Goal: Task Accomplishment & Management: Complete application form

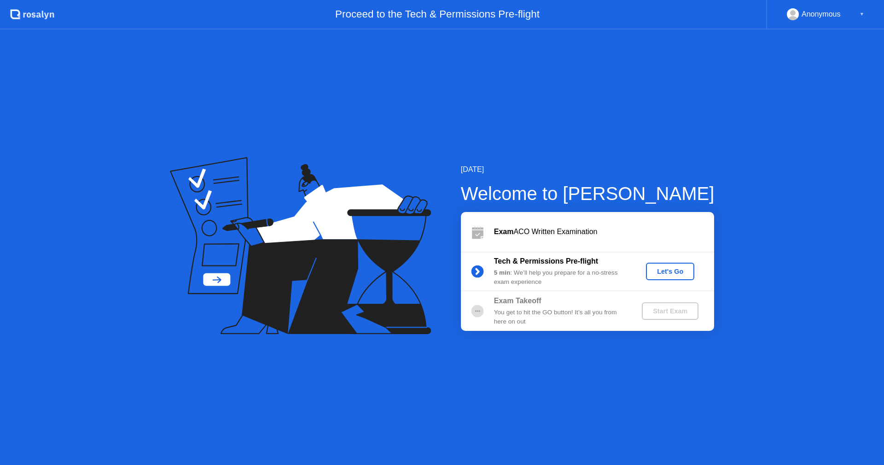
click at [665, 268] on div "Let's Go" at bounding box center [670, 271] width 41 height 7
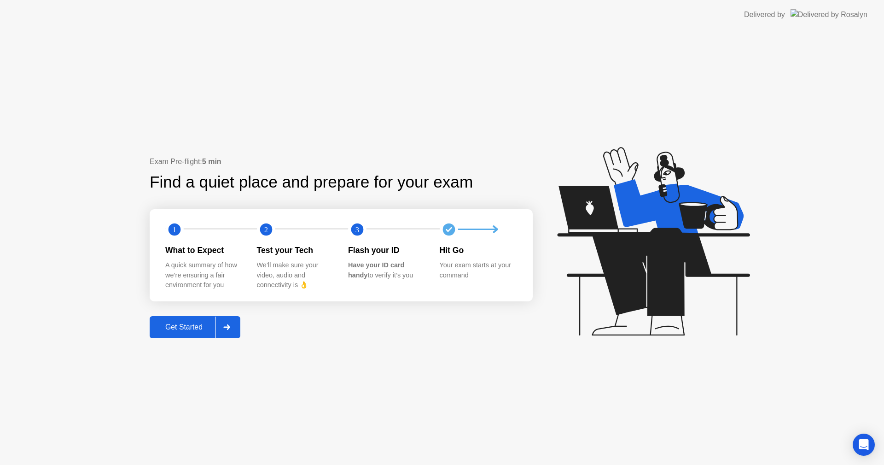
click at [179, 319] on button "Get Started" at bounding box center [195, 327] width 91 height 22
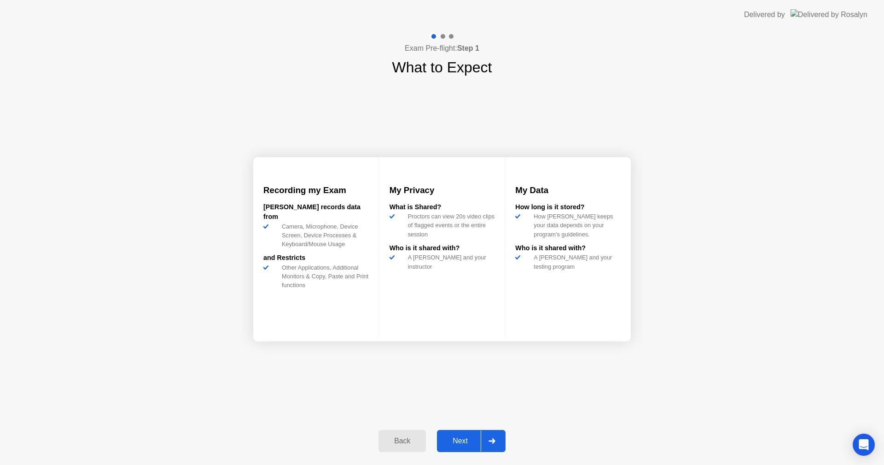
click at [484, 439] on div at bounding box center [492, 440] width 22 height 21
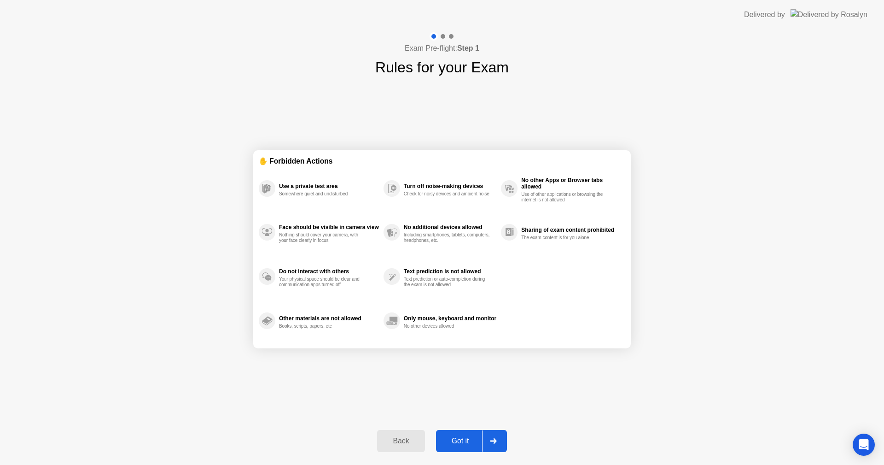
click at [498, 439] on div at bounding box center [493, 440] width 22 height 21
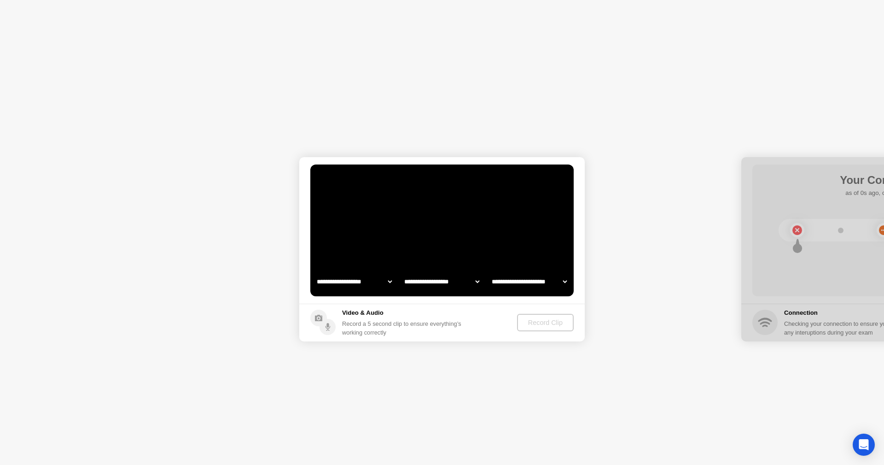
select select "**********"
select select "*******"
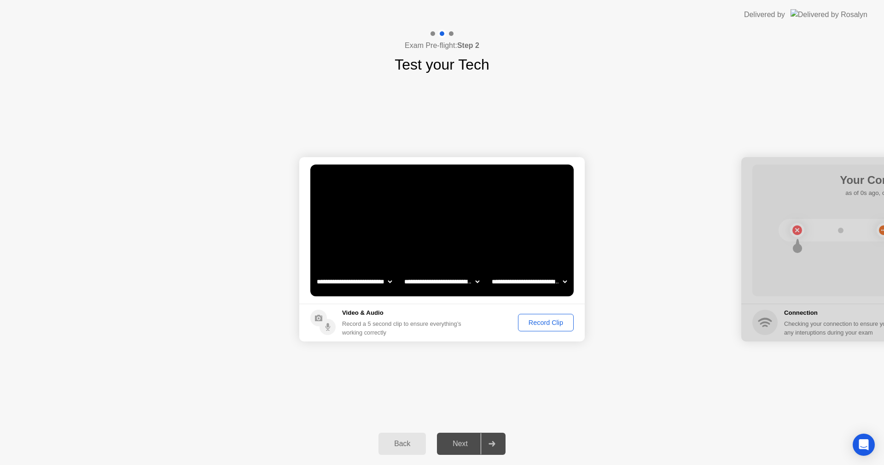
click at [391, 280] on select "**********" at bounding box center [354, 281] width 79 height 18
click at [439, 253] on video at bounding box center [441, 230] width 263 height 132
click at [537, 325] on div "Record Clip" at bounding box center [545, 322] width 49 height 7
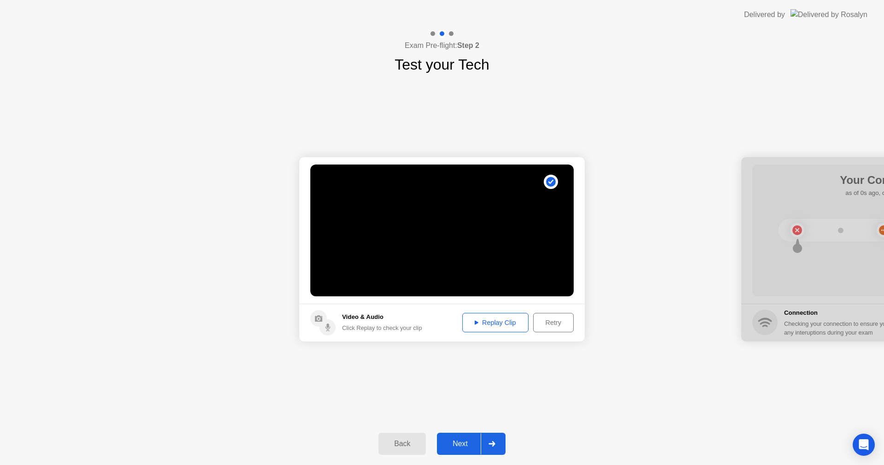
click at [682, 410] on div "**********" at bounding box center [442, 249] width 884 height 347
click at [500, 443] on div at bounding box center [492, 443] width 22 height 21
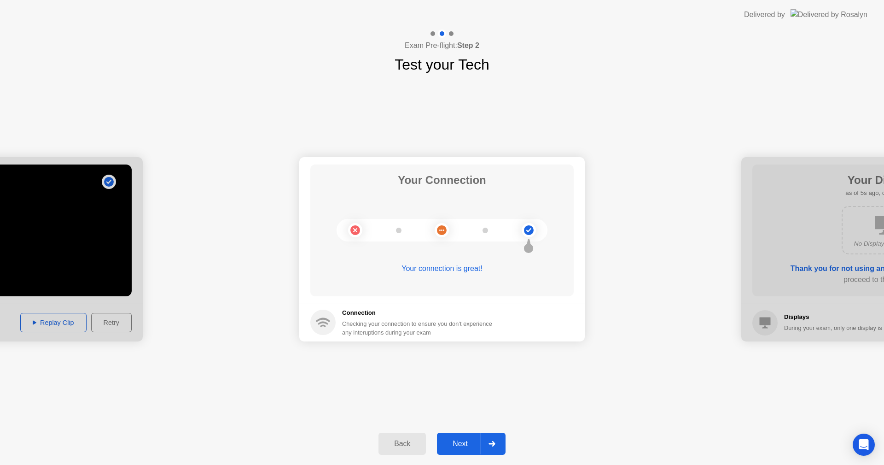
click at [494, 443] on icon at bounding box center [492, 444] width 6 height 6
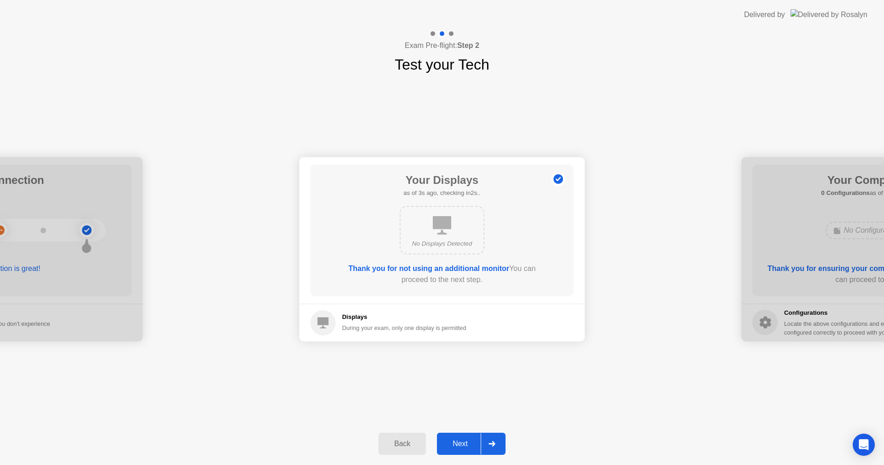
click at [491, 440] on div at bounding box center [492, 443] width 22 height 21
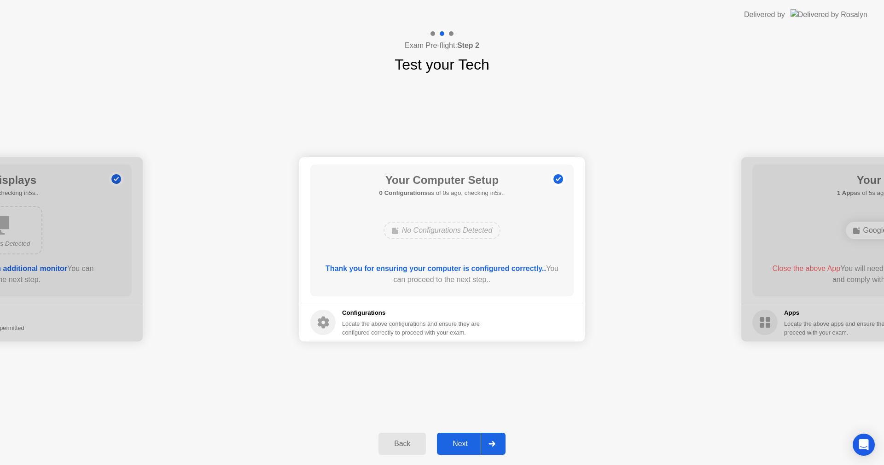
click at [493, 440] on div at bounding box center [492, 443] width 22 height 21
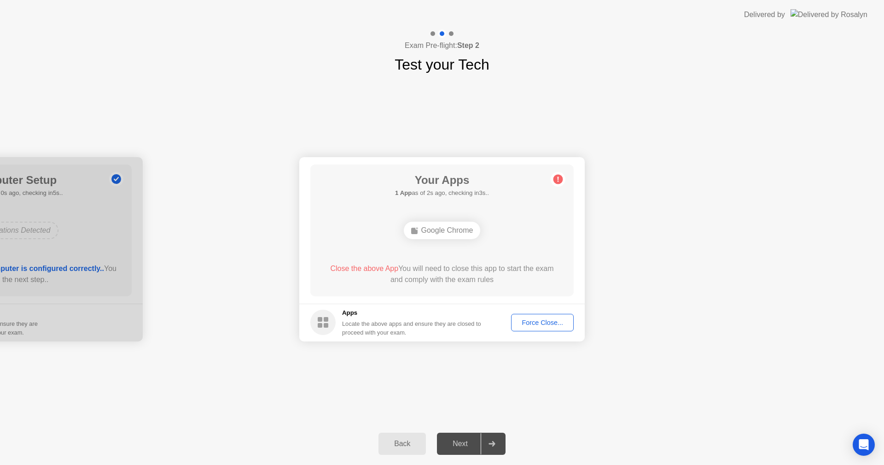
click at [391, 444] on div "Back" at bounding box center [402, 443] width 42 height 8
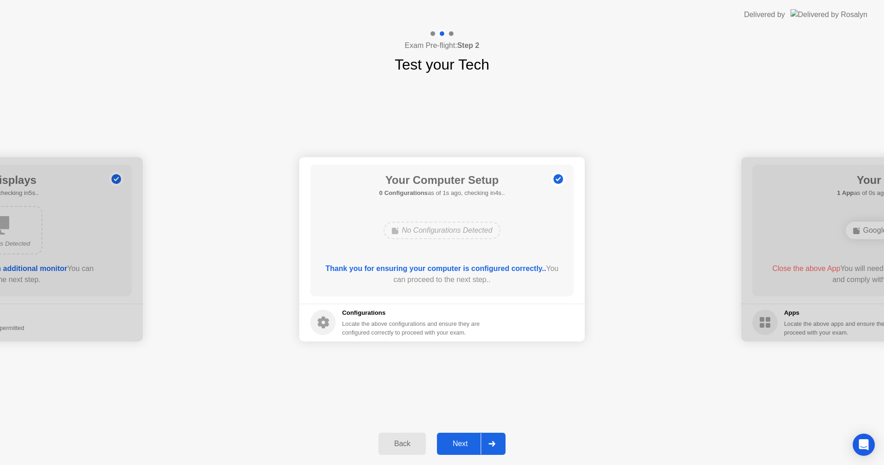
click at [499, 440] on div at bounding box center [492, 443] width 22 height 21
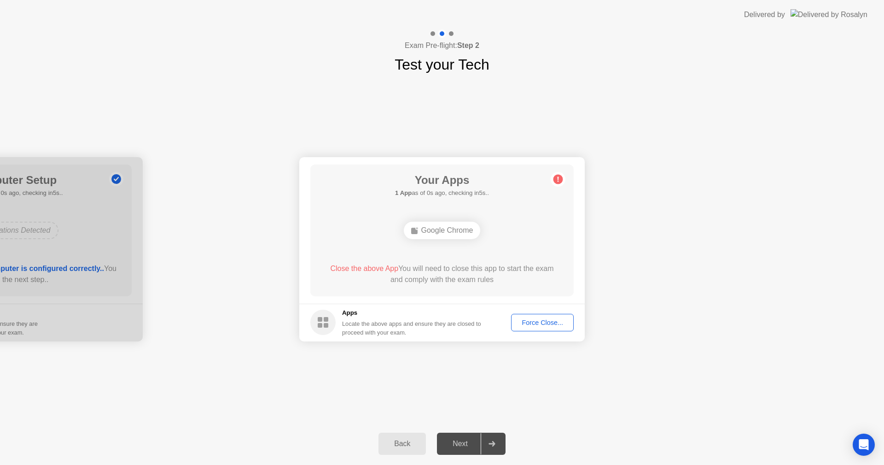
click at [494, 444] on icon at bounding box center [492, 444] width 6 height 6
click at [406, 440] on div "Back" at bounding box center [402, 443] width 42 height 8
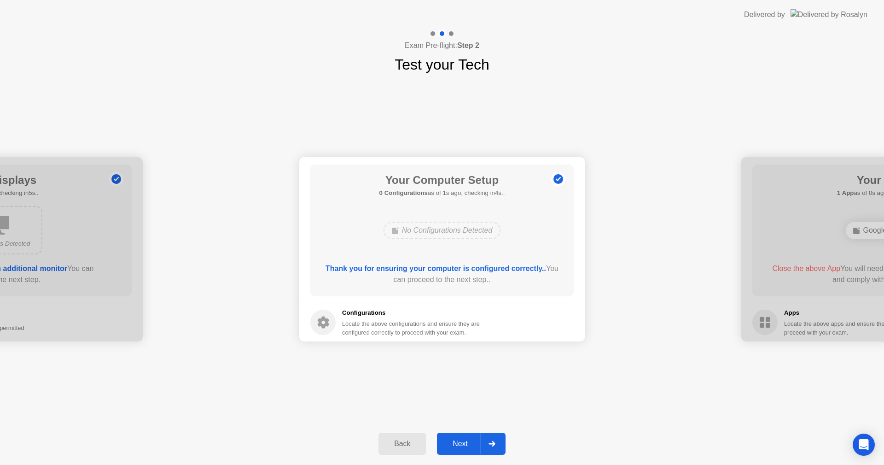
click at [449, 227] on div "No Configurations Detected" at bounding box center [442, 230] width 117 height 17
click at [409, 442] on div "Back" at bounding box center [402, 443] width 42 height 8
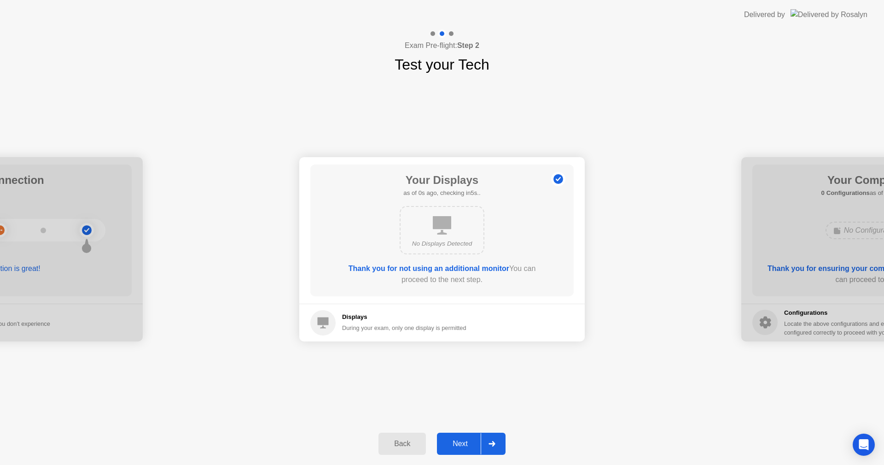
click at [397, 433] on button "Back" at bounding box center [402, 443] width 47 height 22
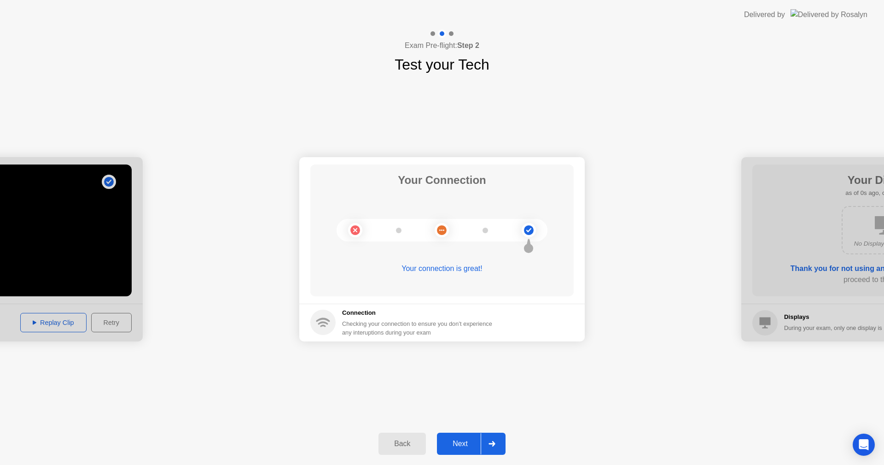
click at [528, 231] on icon at bounding box center [528, 229] width 37 height 37
drag, startPoint x: 532, startPoint y: 241, endPoint x: 521, endPoint y: 253, distance: 16.3
click at [530, 246] on icon at bounding box center [529, 243] width 10 height 17
click at [521, 253] on div "Your Connection Your connection is great!" at bounding box center [441, 230] width 263 height 132
click at [527, 245] on icon at bounding box center [528, 243] width 5 height 9
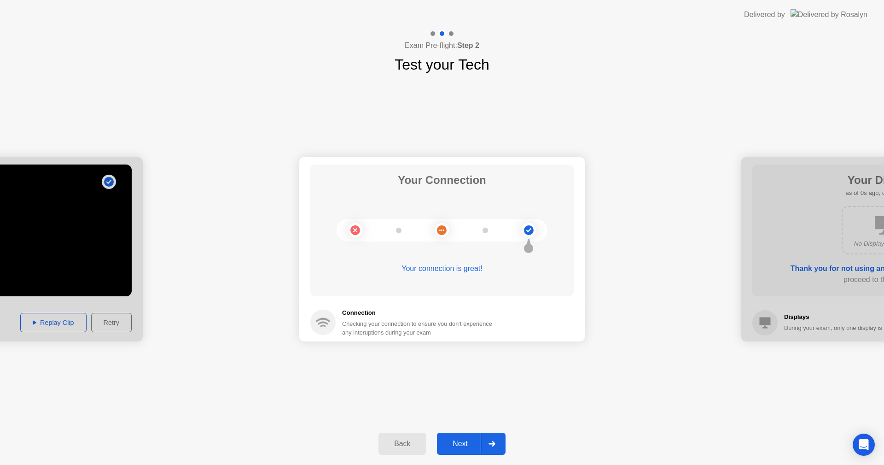
click at [490, 437] on div at bounding box center [492, 443] width 22 height 21
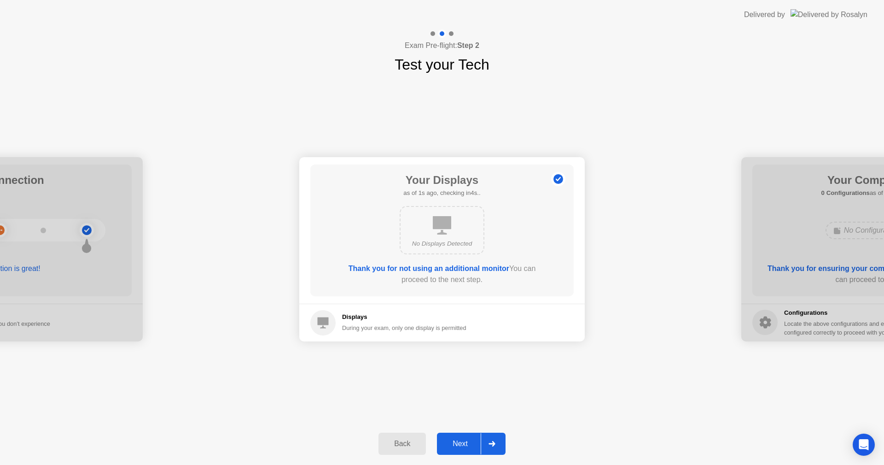
click at [492, 435] on div at bounding box center [492, 443] width 22 height 21
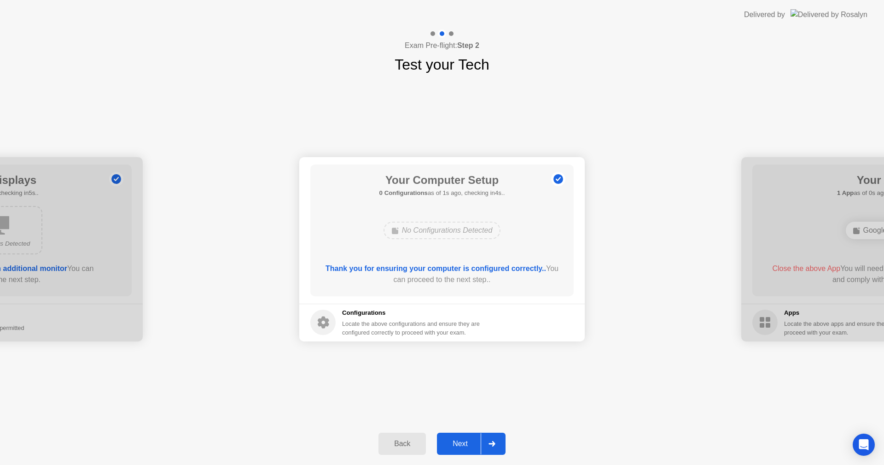
click at [491, 446] on div at bounding box center [492, 443] width 22 height 21
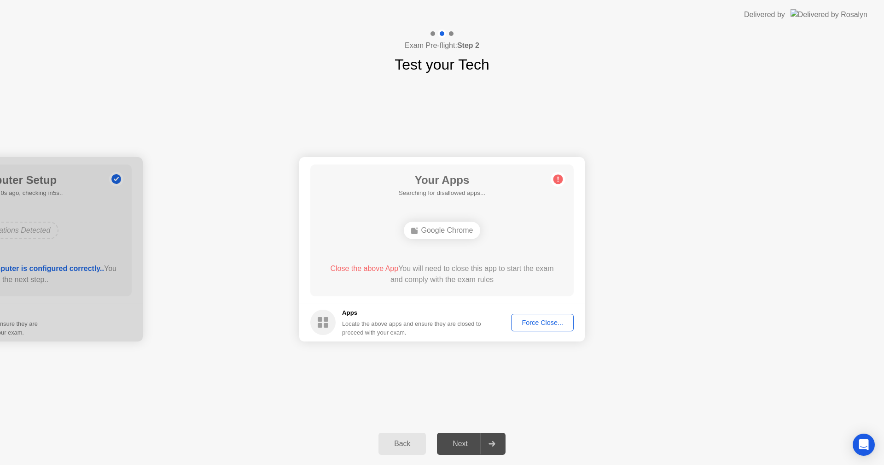
click at [348, 268] on span "Close the above App" at bounding box center [364, 268] width 68 height 8
click at [563, 179] on circle at bounding box center [559, 179] width 10 height 10
click at [558, 179] on icon at bounding box center [558, 178] width 1 height 5
click at [545, 327] on button "Force Close..." at bounding box center [542, 322] width 63 height 17
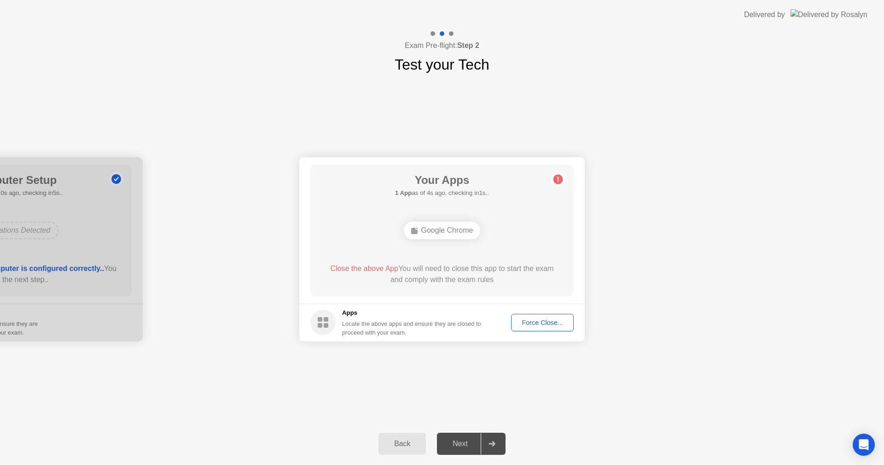
click at [494, 445] on div at bounding box center [492, 443] width 22 height 21
click at [494, 442] on icon at bounding box center [492, 444] width 6 height 6
click at [429, 233] on div "Google Chrome" at bounding box center [442, 230] width 77 height 17
click at [440, 229] on div "Google Chrome" at bounding box center [442, 230] width 77 height 17
click at [450, 231] on div "Google Chrome" at bounding box center [442, 230] width 77 height 17
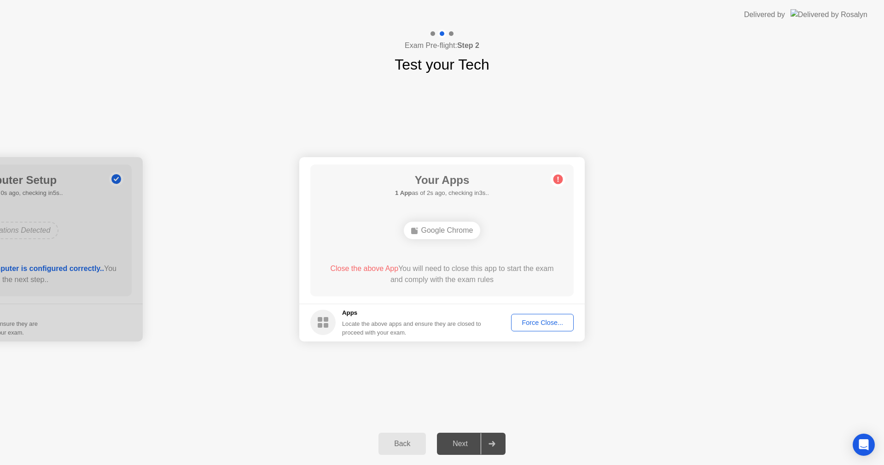
click at [450, 231] on div "Google Chrome" at bounding box center [442, 230] width 77 height 17
click at [529, 328] on button "Force Close..." at bounding box center [542, 322] width 63 height 17
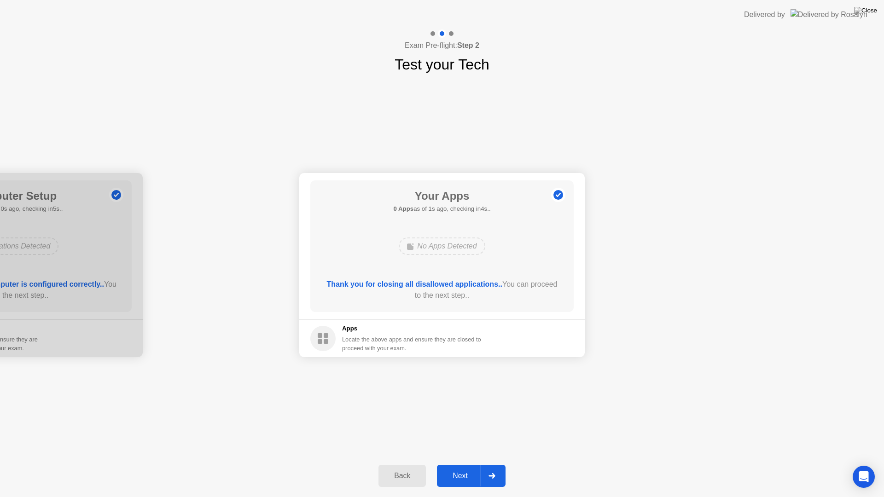
click at [499, 464] on div at bounding box center [492, 476] width 22 height 21
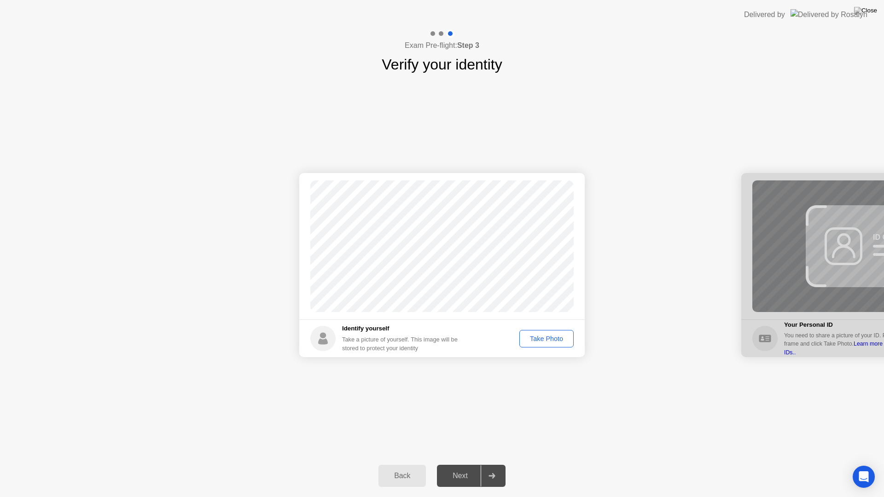
click at [552, 338] on div "Take Photo" at bounding box center [547, 338] width 48 height 7
click at [500, 464] on div at bounding box center [492, 476] width 22 height 21
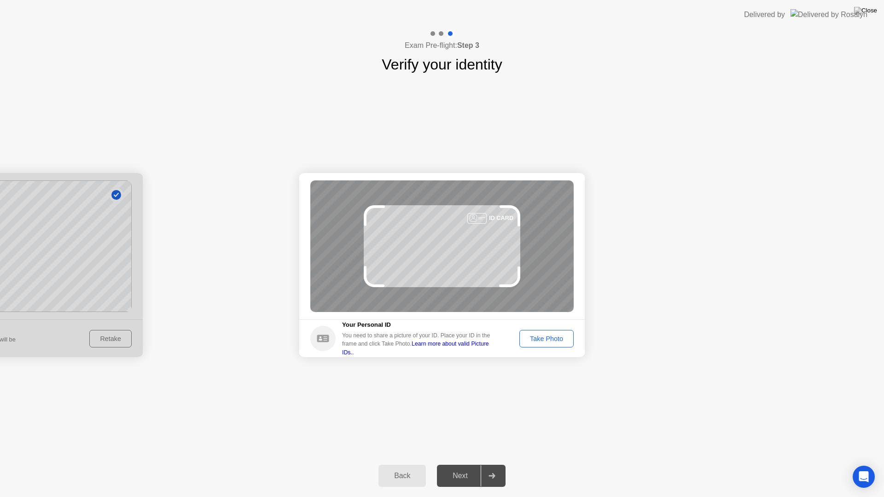
click at [554, 342] on div "Take Photo" at bounding box center [547, 338] width 48 height 7
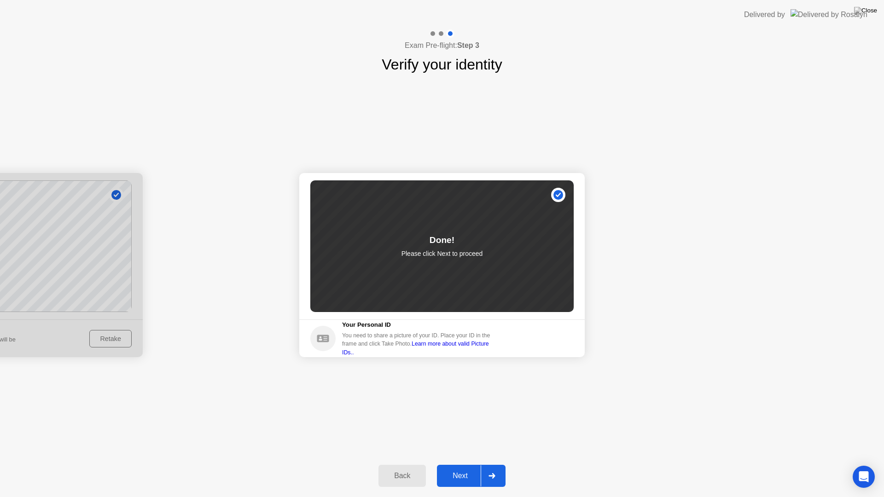
click at [457, 464] on div "Next" at bounding box center [460, 476] width 41 height 8
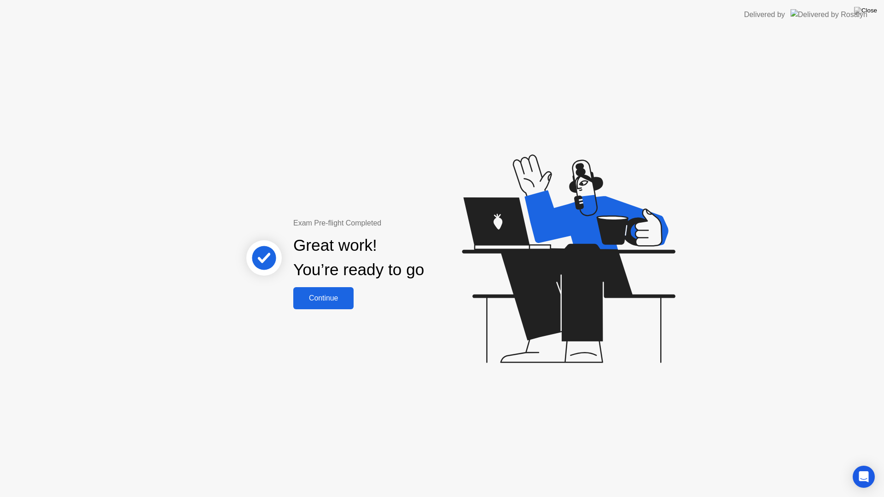
click at [316, 298] on div "Continue" at bounding box center [323, 298] width 55 height 8
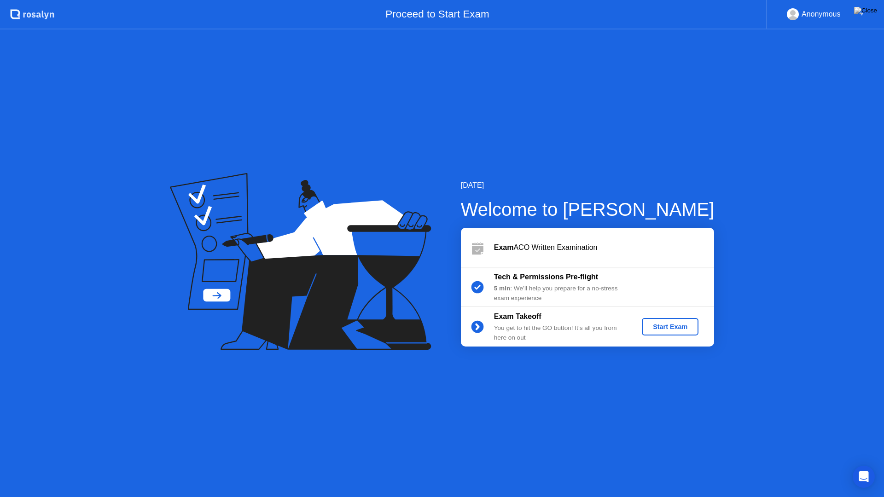
click at [682, 328] on div "Start Exam" at bounding box center [670, 326] width 49 height 7
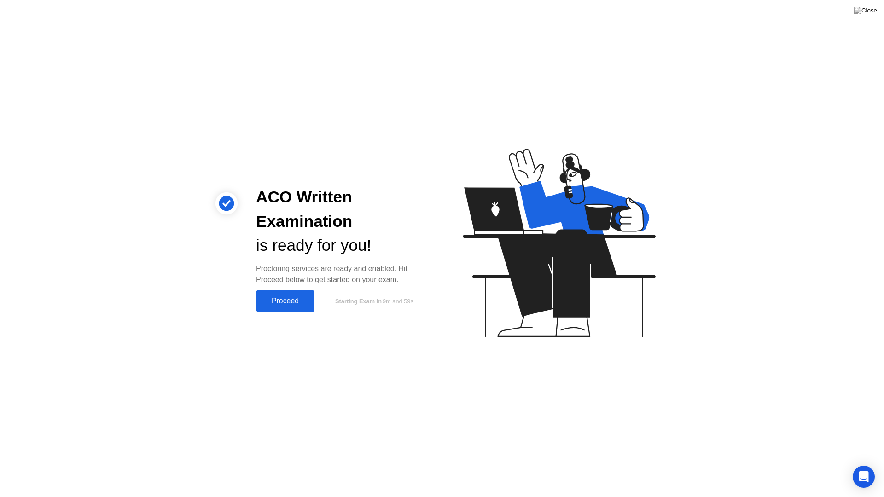
click at [287, 302] on div "Proceed" at bounding box center [285, 301] width 53 height 8
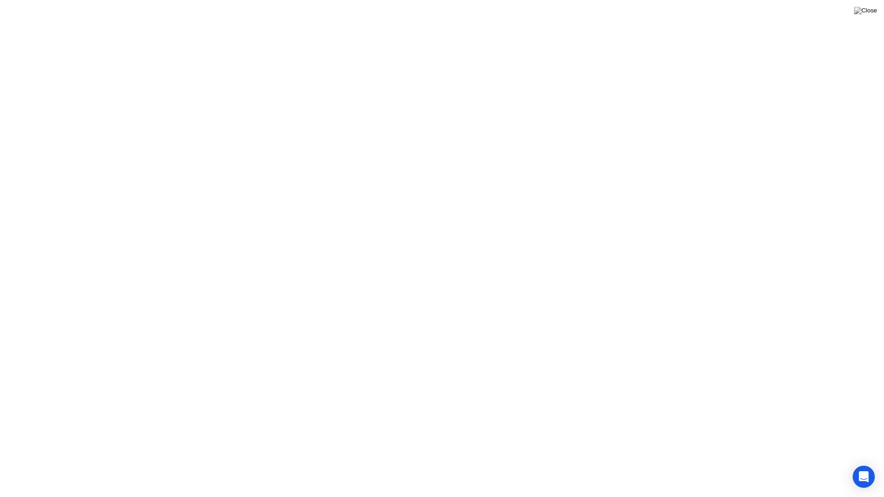
click button "Got it"
click at [542, 464] on button "Exam Rules" at bounding box center [526, 482] width 49 height 8
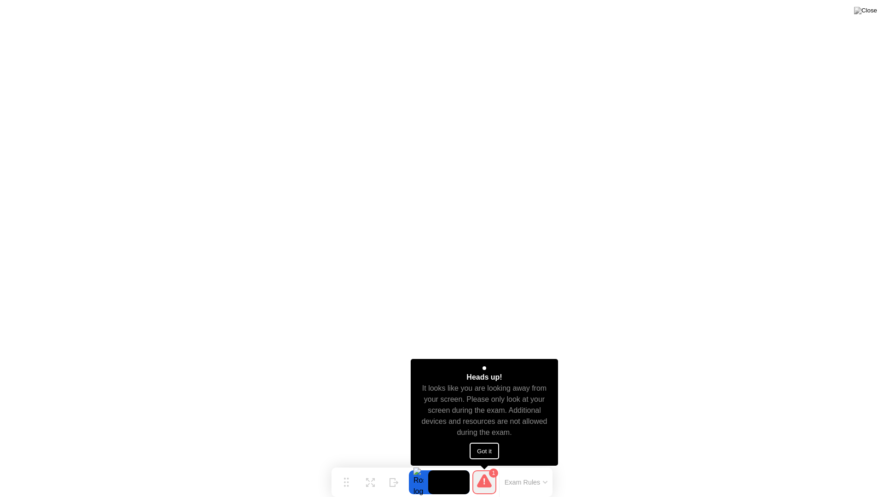
click at [485, 448] on button "Got it" at bounding box center [484, 451] width 29 height 17
